Goal: Find specific page/section: Find specific page/section

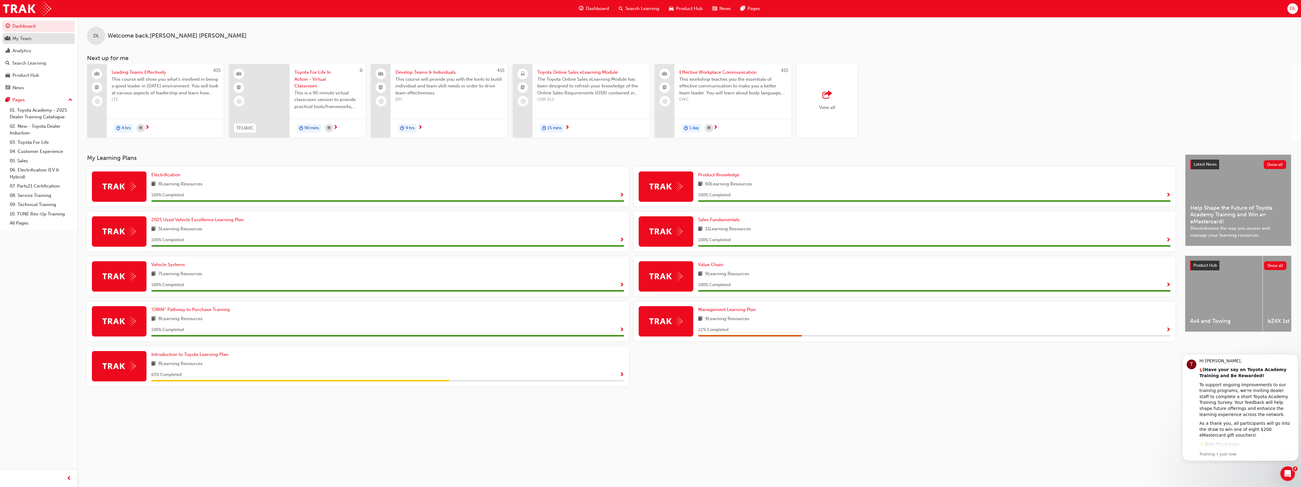
click at [31, 41] on div "My Team" at bounding box center [21, 38] width 19 height 7
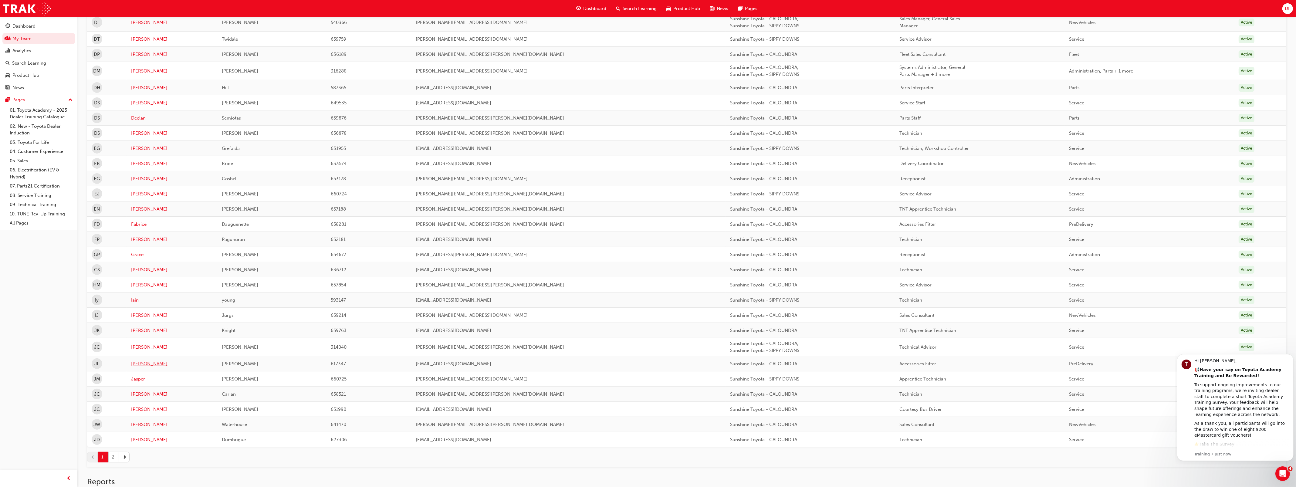
scroll to position [521, 0]
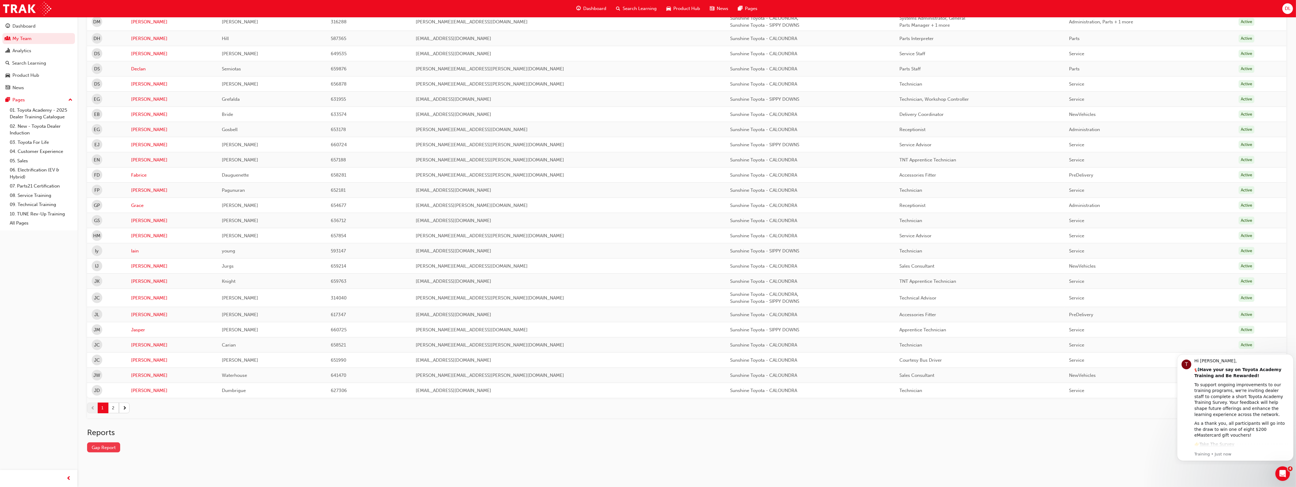
click at [111, 448] on link "Gap Report" at bounding box center [103, 447] width 33 height 10
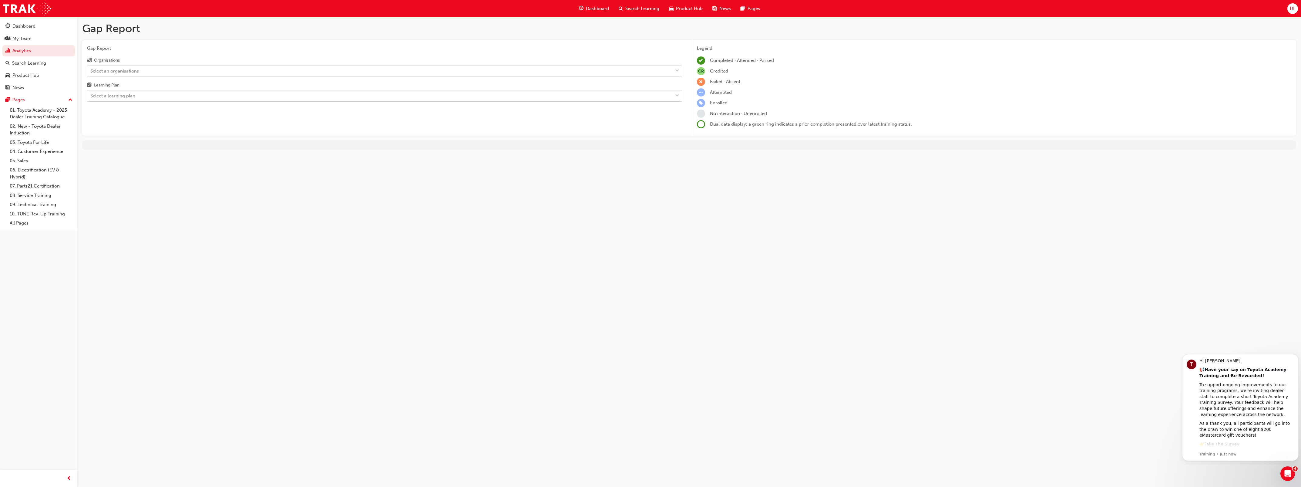
click at [135, 96] on div "Select a learning plan" at bounding box center [112, 96] width 45 height 7
click at [91, 96] on input "Learning Plan Select a learning plan" at bounding box center [90, 95] width 1 height 5
click at [126, 75] on div "Select an organisations" at bounding box center [379, 71] width 585 height 11
click at [91, 73] on input "Organisations Select an organisations" at bounding box center [90, 70] width 1 height 5
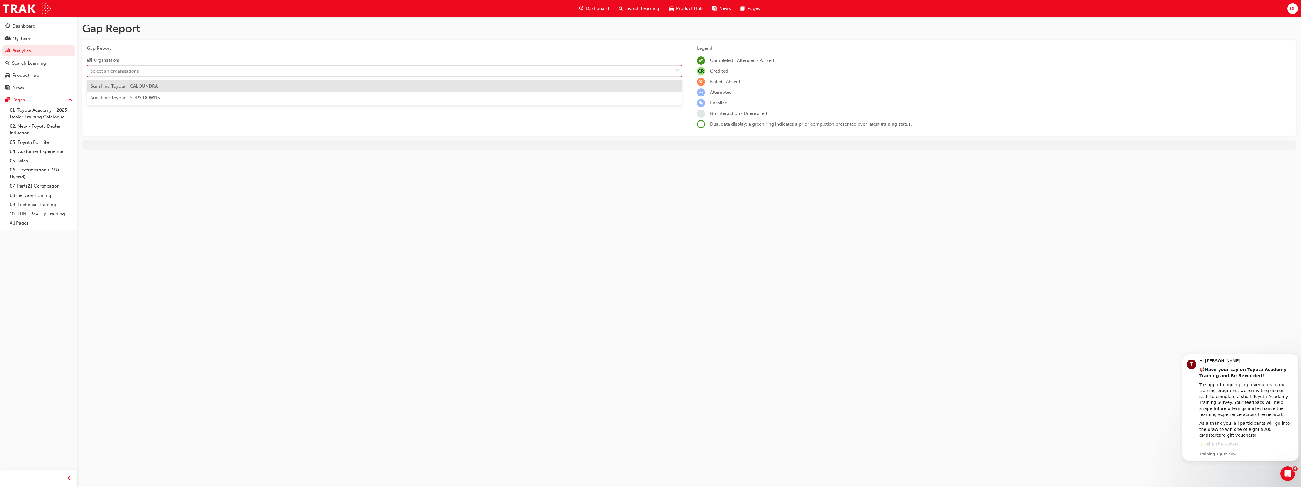
click at [130, 88] on span "Sunshine Toyota - CALOUNDRA" at bounding box center [124, 85] width 67 height 5
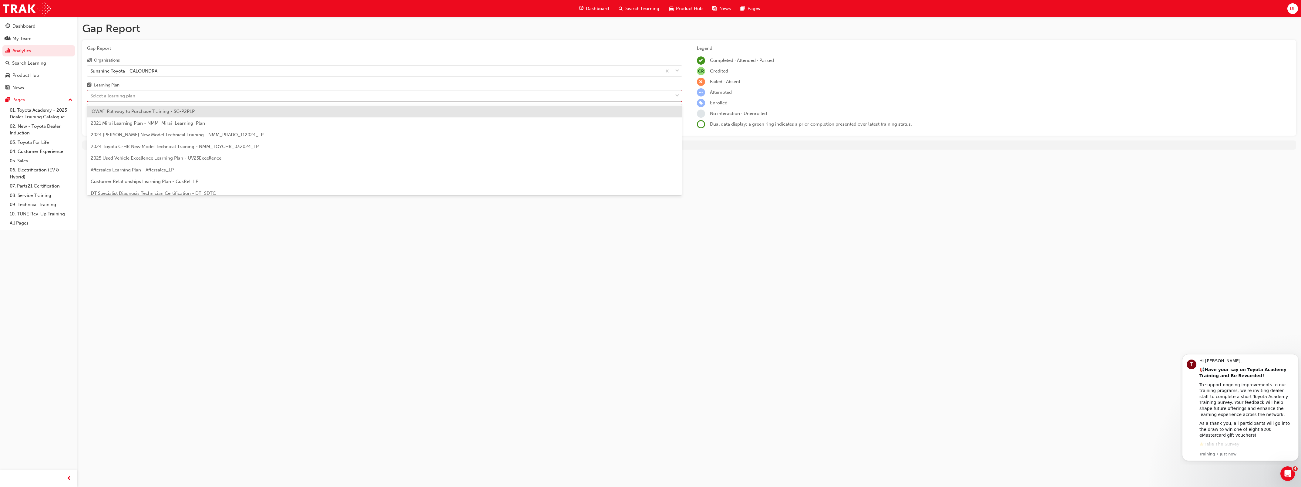
click at [129, 96] on div "Select a learning plan" at bounding box center [112, 96] width 45 height 7
click at [91, 96] on input "Learning Plan option 'OWAF' Pathway to Purchase Training - SC-P2PLP focused, 1 …" at bounding box center [90, 95] width 1 height 5
click at [135, 112] on span "'OWAF' Pathway to Purchase Training - SC-P2PLP" at bounding box center [143, 111] width 104 height 5
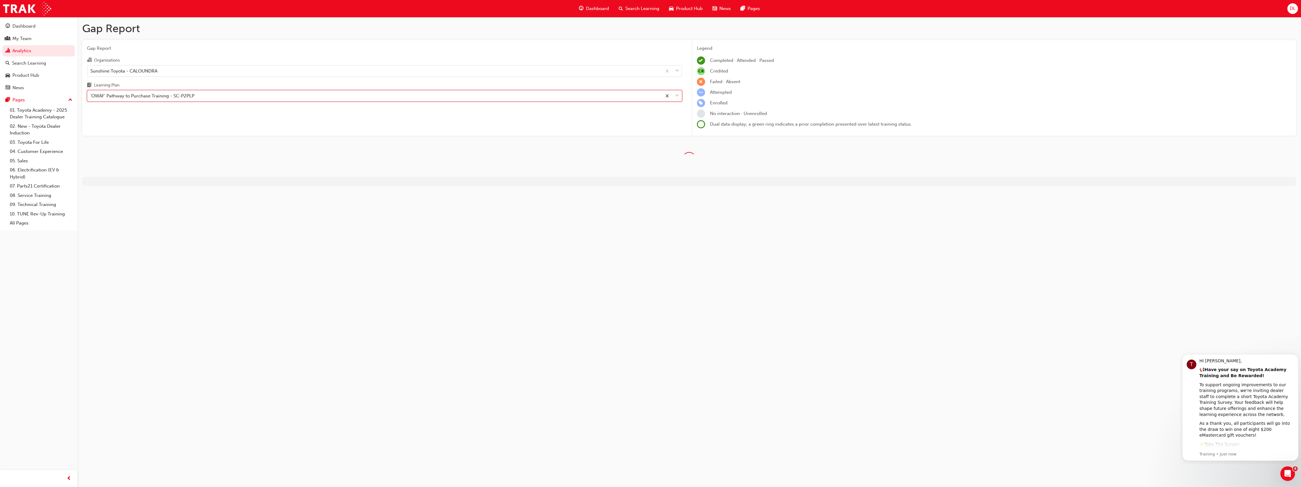
click at [312, 234] on div "Gap Report Gap Report Organisations Sunshine Toyota - CALOUNDRA Learning Plan o…" at bounding box center [650, 243] width 1301 height 487
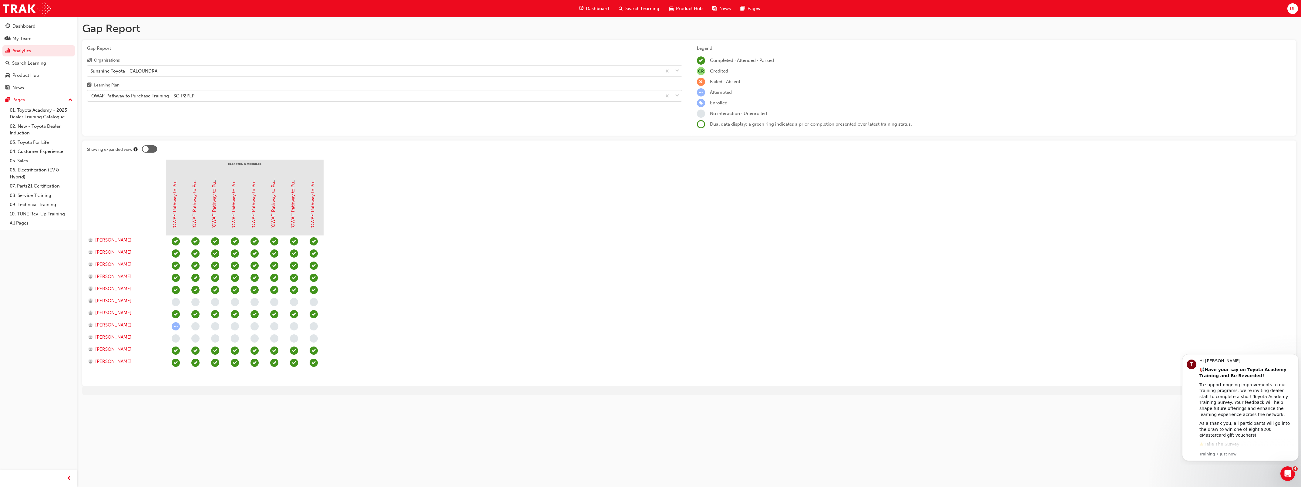
click at [395, 237] on section "eLearning Modules 'OWAF' Pathway to Purchase - Introduction to the Training Pro…" at bounding box center [689, 270] width 1205 height 221
click at [106, 184] on div at bounding box center [126, 205] width 79 height 61
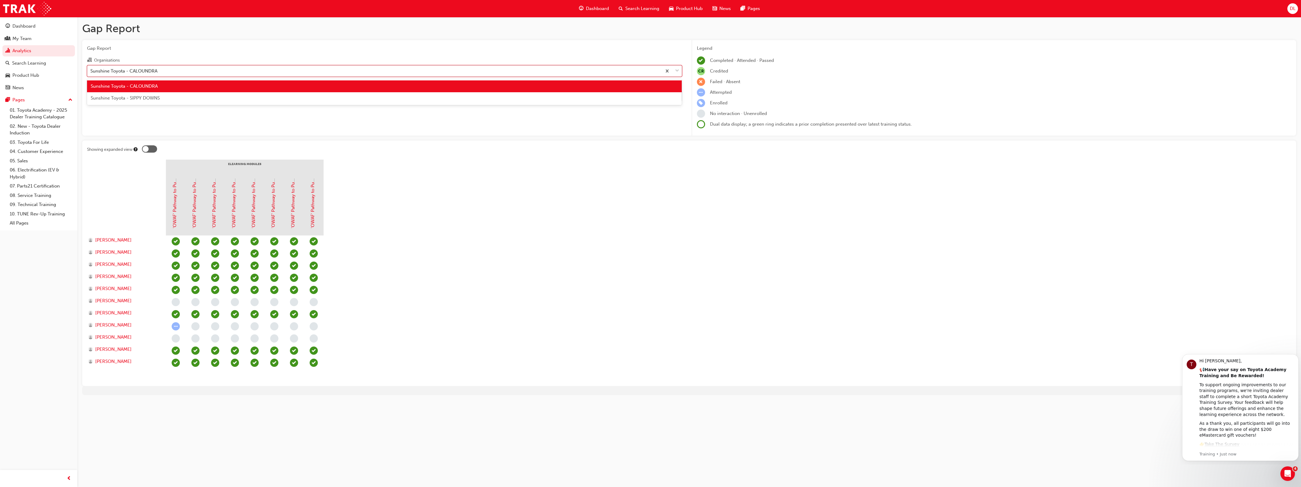
click at [126, 67] on div "Sunshine Toyota - CALOUNDRA" at bounding box center [123, 70] width 67 height 7
click at [91, 68] on input "Organisations option Sunshine Toyota - CALOUNDRA, selected. option Sunshine Toy…" at bounding box center [90, 70] width 1 height 5
click at [428, 178] on section "eLearning Modules 'OWAF' Pathway to Purchase - Introduction to the Training Pro…" at bounding box center [689, 270] width 1205 height 221
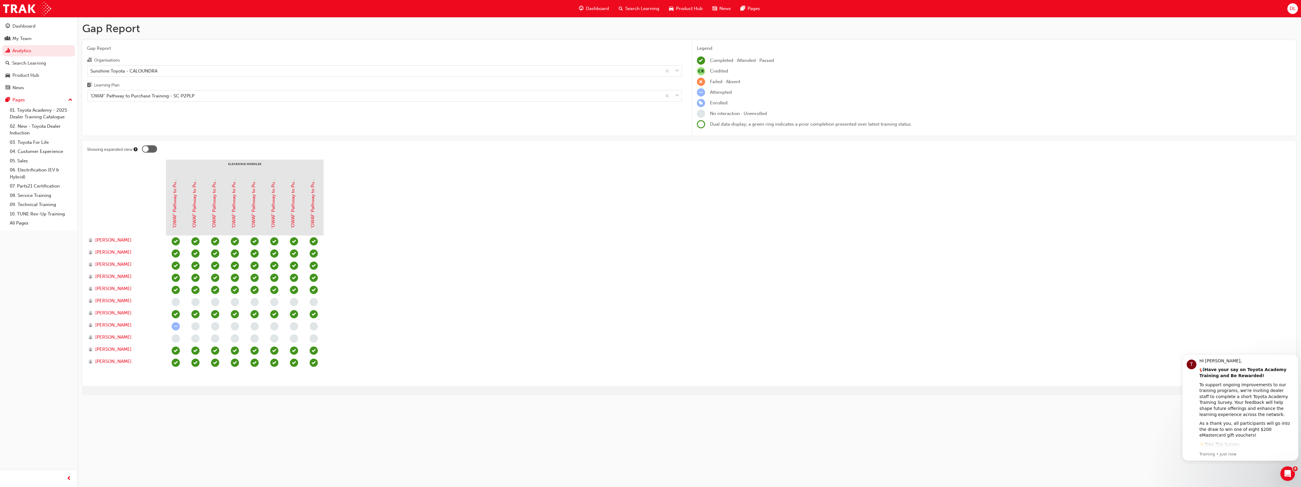
click at [249, 90] on div "Learning Plan" at bounding box center [384, 86] width 595 height 9
click at [91, 93] on input "Learning Plan 'OWAF' Pathway to Purchase Training - SC-P2PLP" at bounding box center [90, 95] width 1 height 5
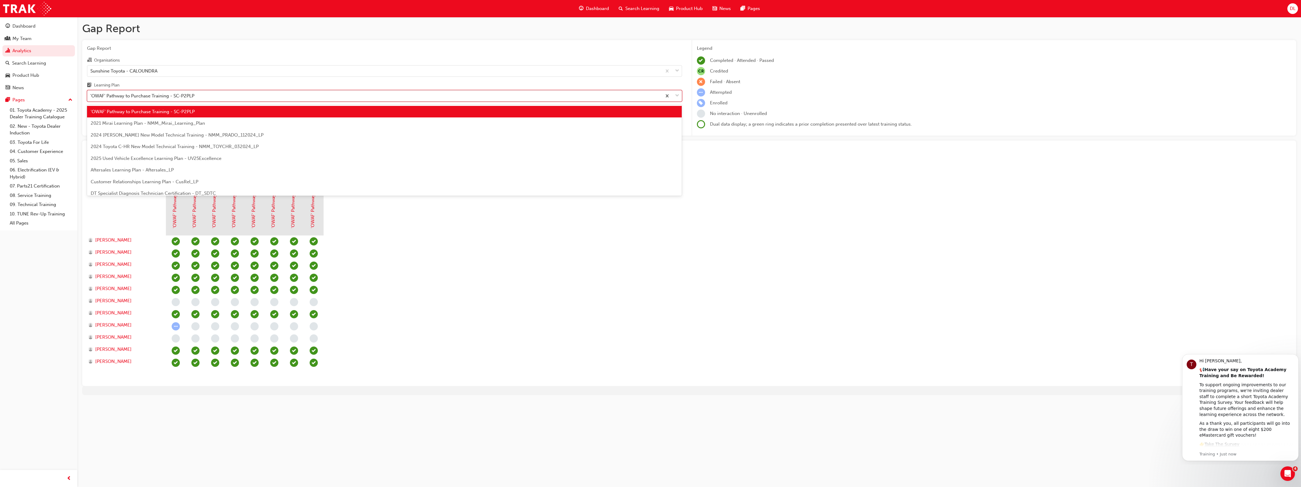
click at [246, 94] on div "'OWAF' Pathway to Purchase Training - SC-P2PLP" at bounding box center [374, 96] width 575 height 11
click at [91, 94] on input "Learning Plan option 'OWAF' Pathway to Purchase Training - SC-P2PLP, selected. …" at bounding box center [90, 95] width 1 height 5
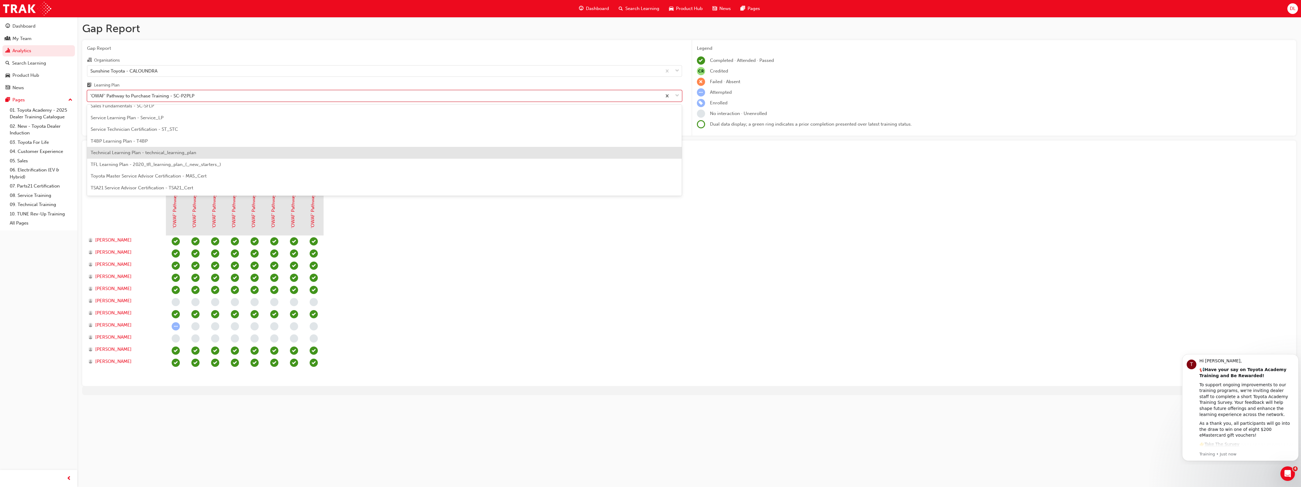
scroll to position [261, 0]
click at [138, 179] on span "Value Chain - SC-VCLP" at bounding box center [115, 176] width 48 height 5
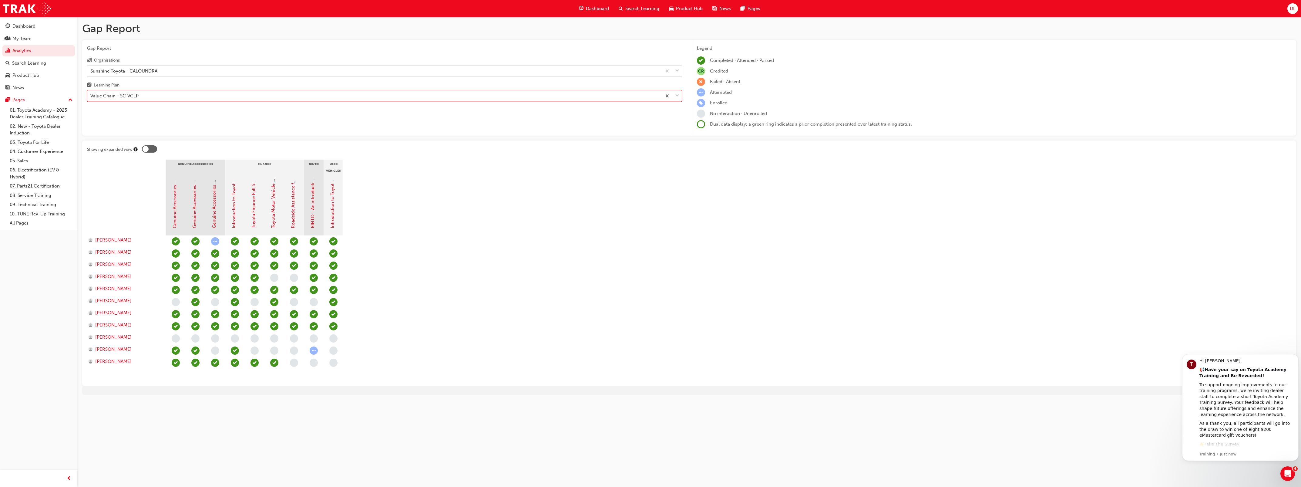
click at [159, 91] on div "Value Chain - SC-VCLP" at bounding box center [374, 96] width 575 height 11
click at [91, 93] on input "Learning Plan option Value Chain - SC-VCLP, selected. 0 results available. Sele…" at bounding box center [90, 95] width 1 height 5
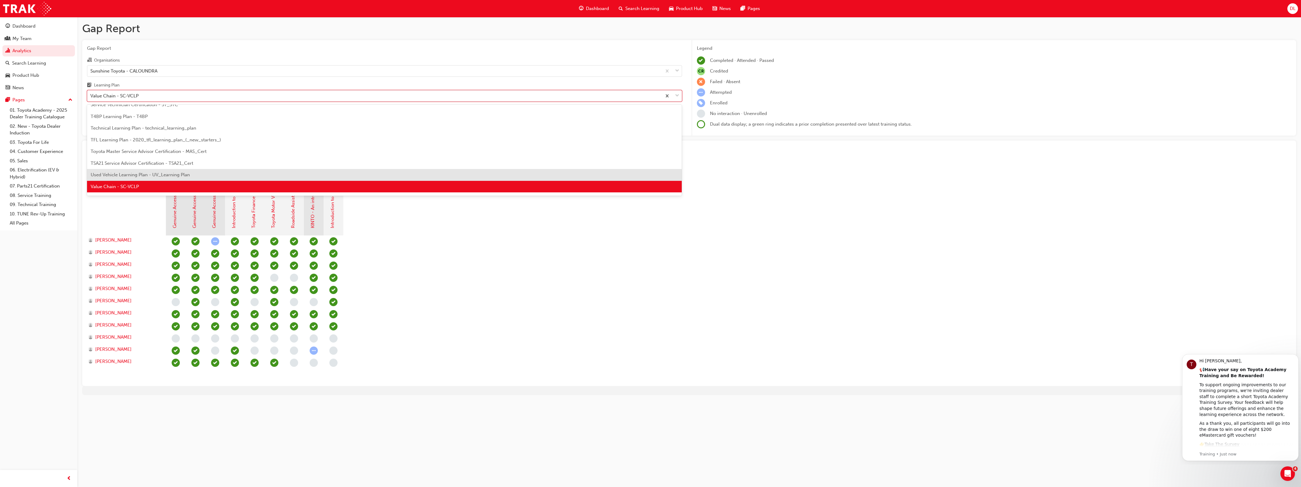
scroll to position [261, 0]
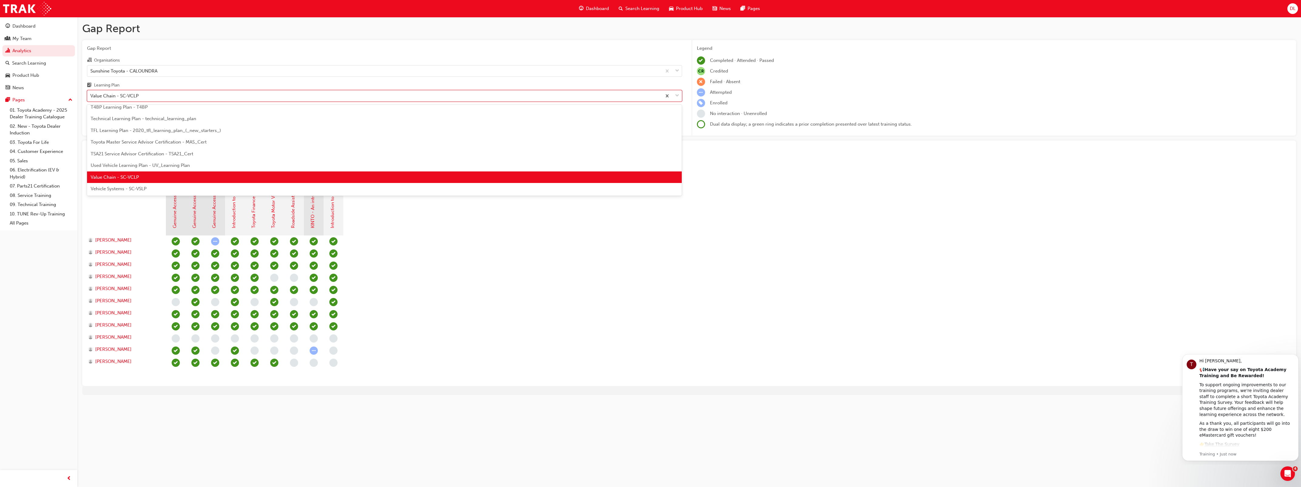
click at [150, 185] on div "Vehicle Systems - SC-VSLP" at bounding box center [384, 189] width 595 height 12
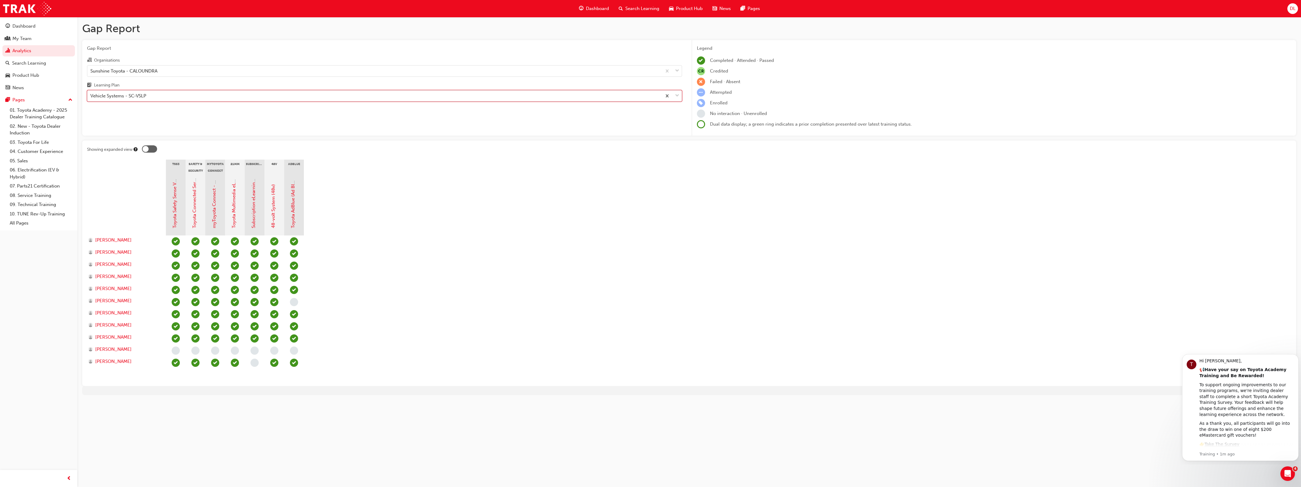
click at [177, 92] on div "Vehicle Systems - SC-VSLP" at bounding box center [374, 96] width 575 height 11
click at [91, 93] on input "Learning Plan option Vehicle Systems - SC-VSLP, selected. 0 results available. …" at bounding box center [90, 95] width 1 height 5
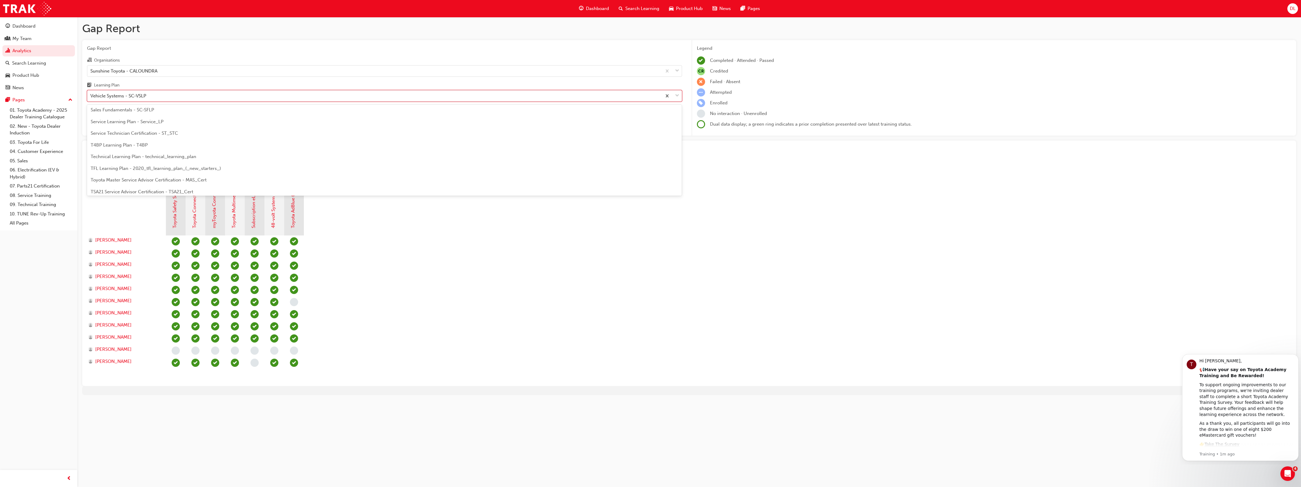
scroll to position [261, 0]
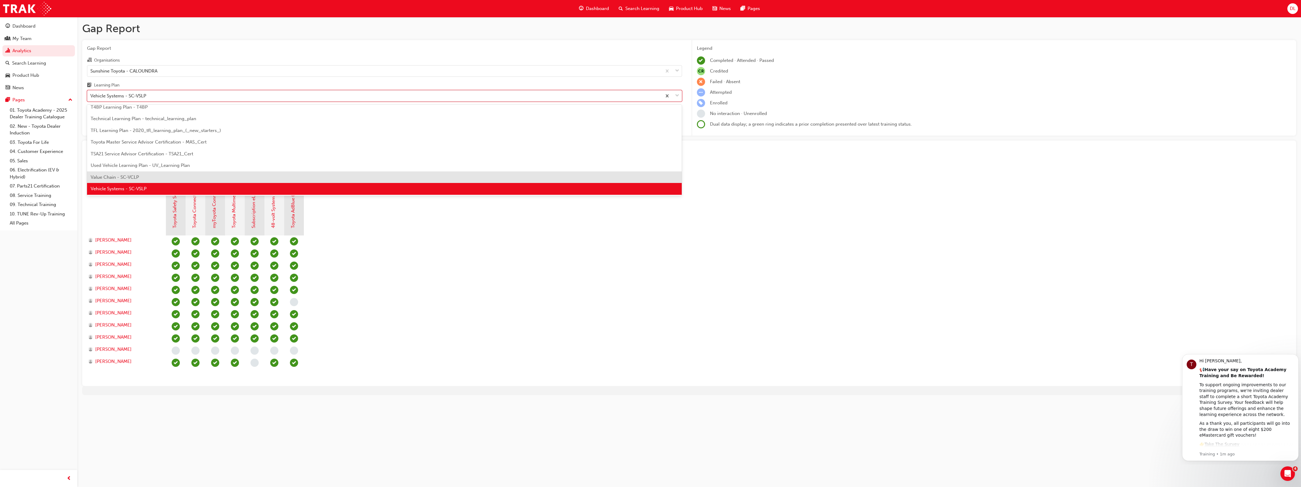
click at [140, 173] on div "Value Chain - SC-VCLP" at bounding box center [384, 177] width 595 height 12
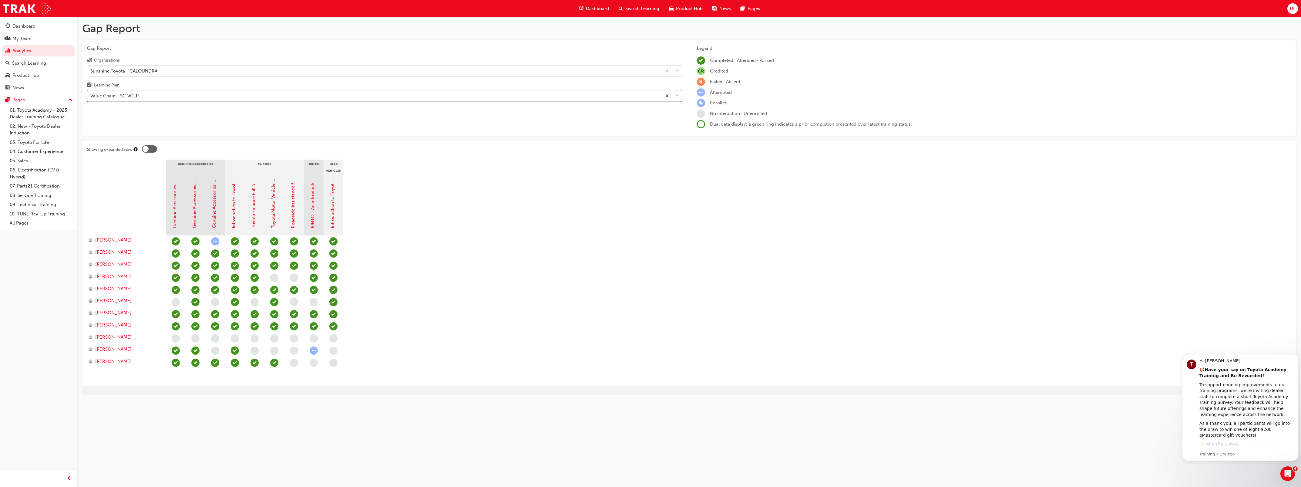
click at [155, 98] on div "Value Chain - SC-VCLP" at bounding box center [374, 96] width 575 height 11
click at [91, 98] on input "Learning Plan option Value Chain - SC-VCLP, selected. 0 results available. Sele…" at bounding box center [90, 95] width 1 height 5
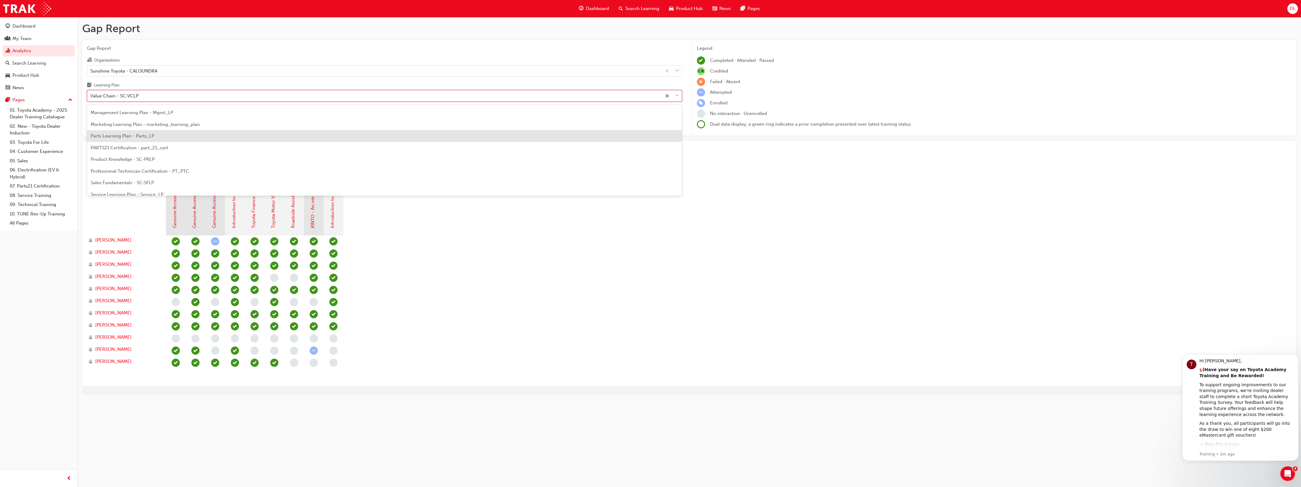
scroll to position [138, 0]
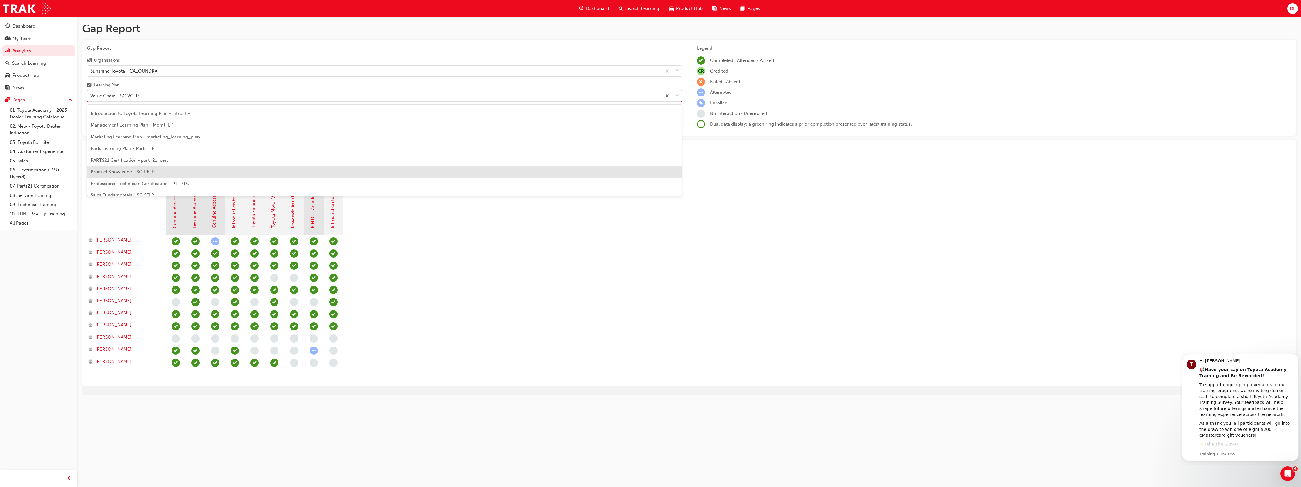
click at [146, 168] on div "Product Knowledge - SC-PKLP" at bounding box center [384, 172] width 595 height 12
